Goal: Book appointment/travel/reservation

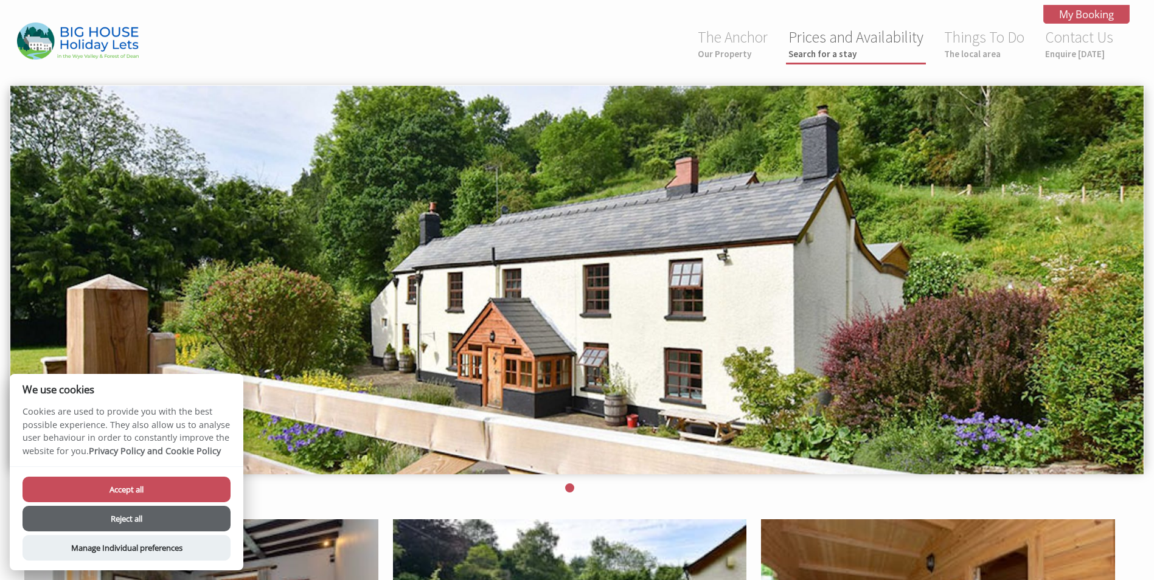
click at [833, 49] on small "Search for a stay" at bounding box center [855, 54] width 135 height 12
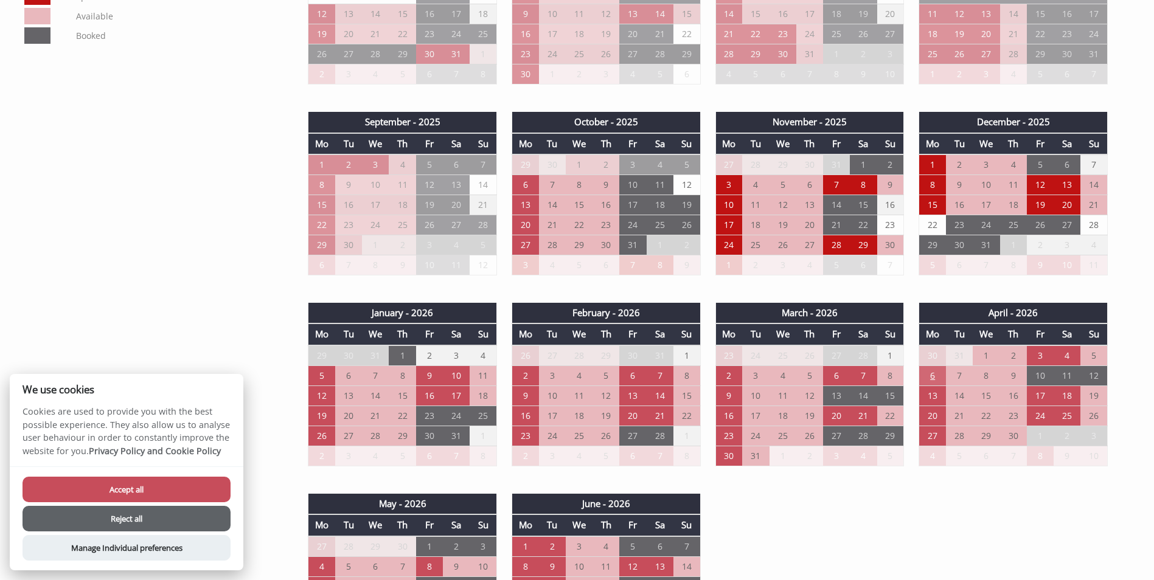
scroll to position [852, 0]
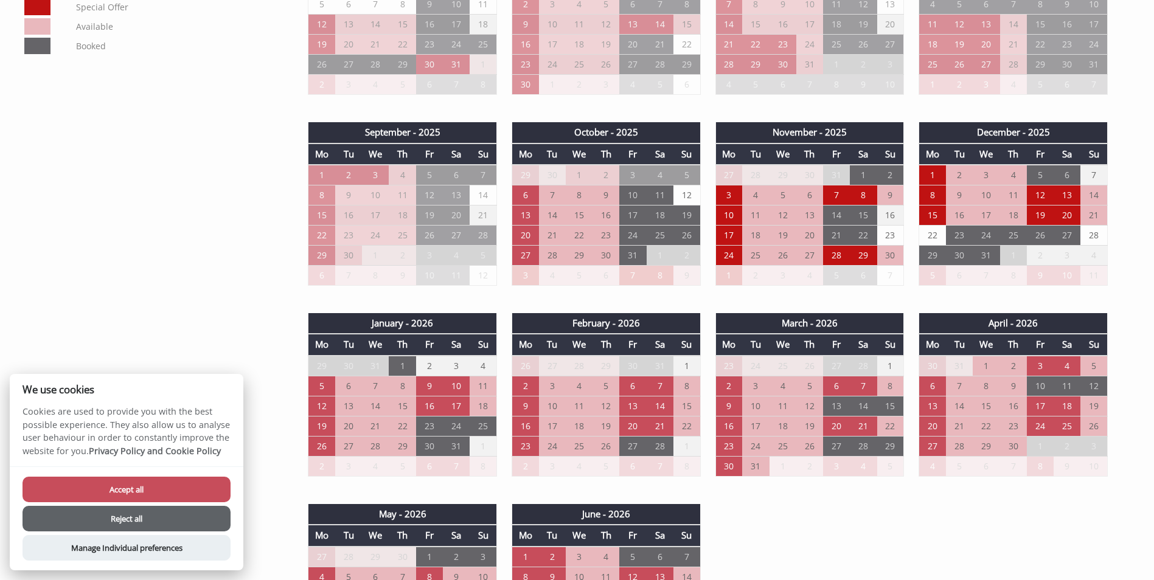
click at [165, 493] on button "Accept all" at bounding box center [127, 490] width 208 height 26
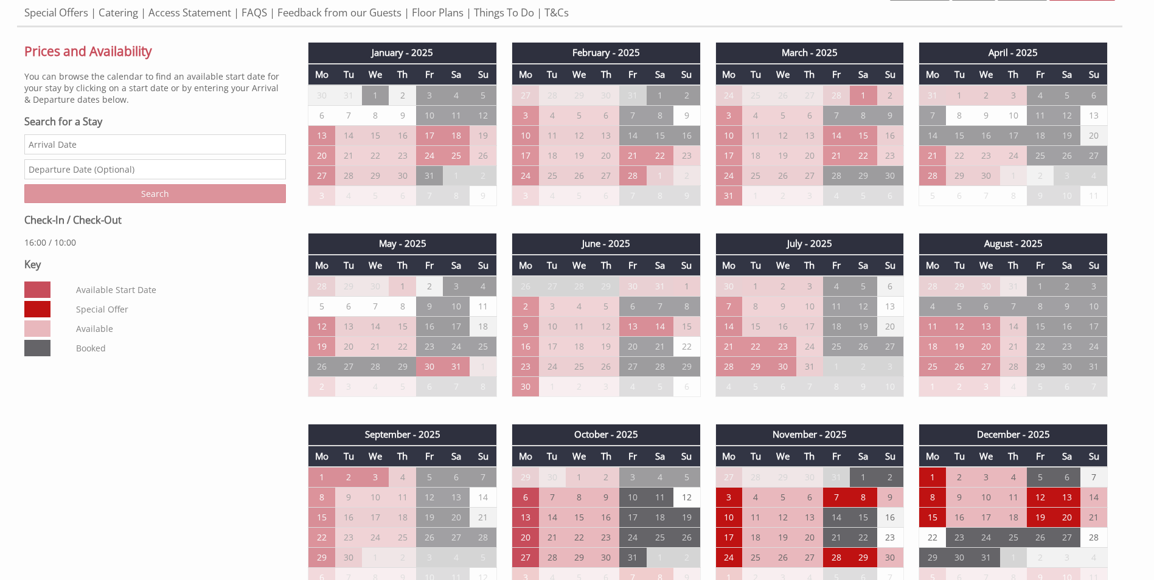
scroll to position [547, 0]
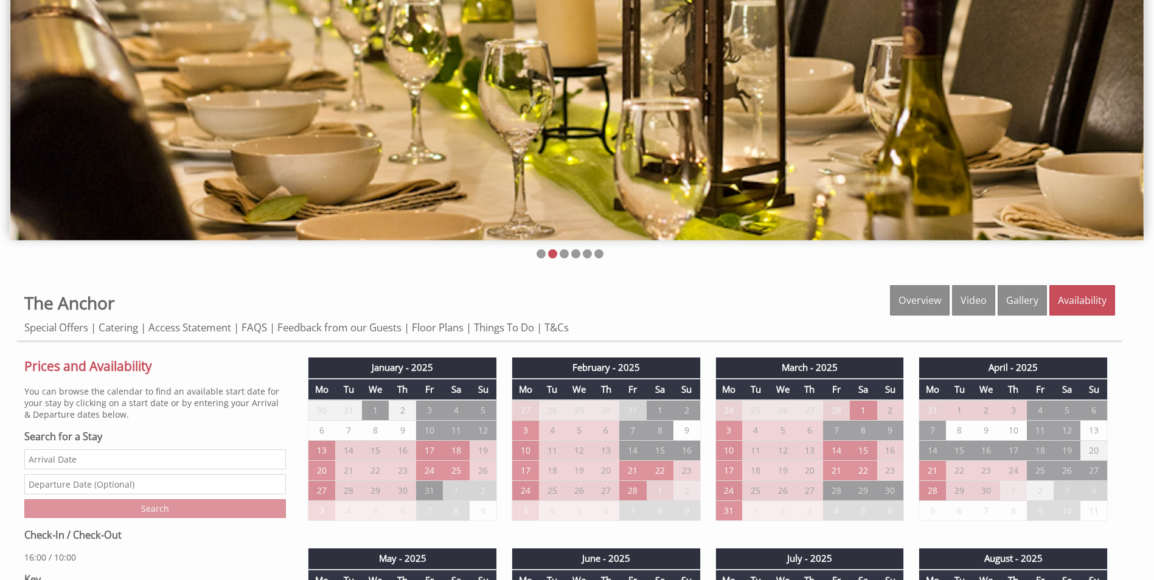
scroll to position [4, 0]
